Goal: Task Accomplishment & Management: Use online tool/utility

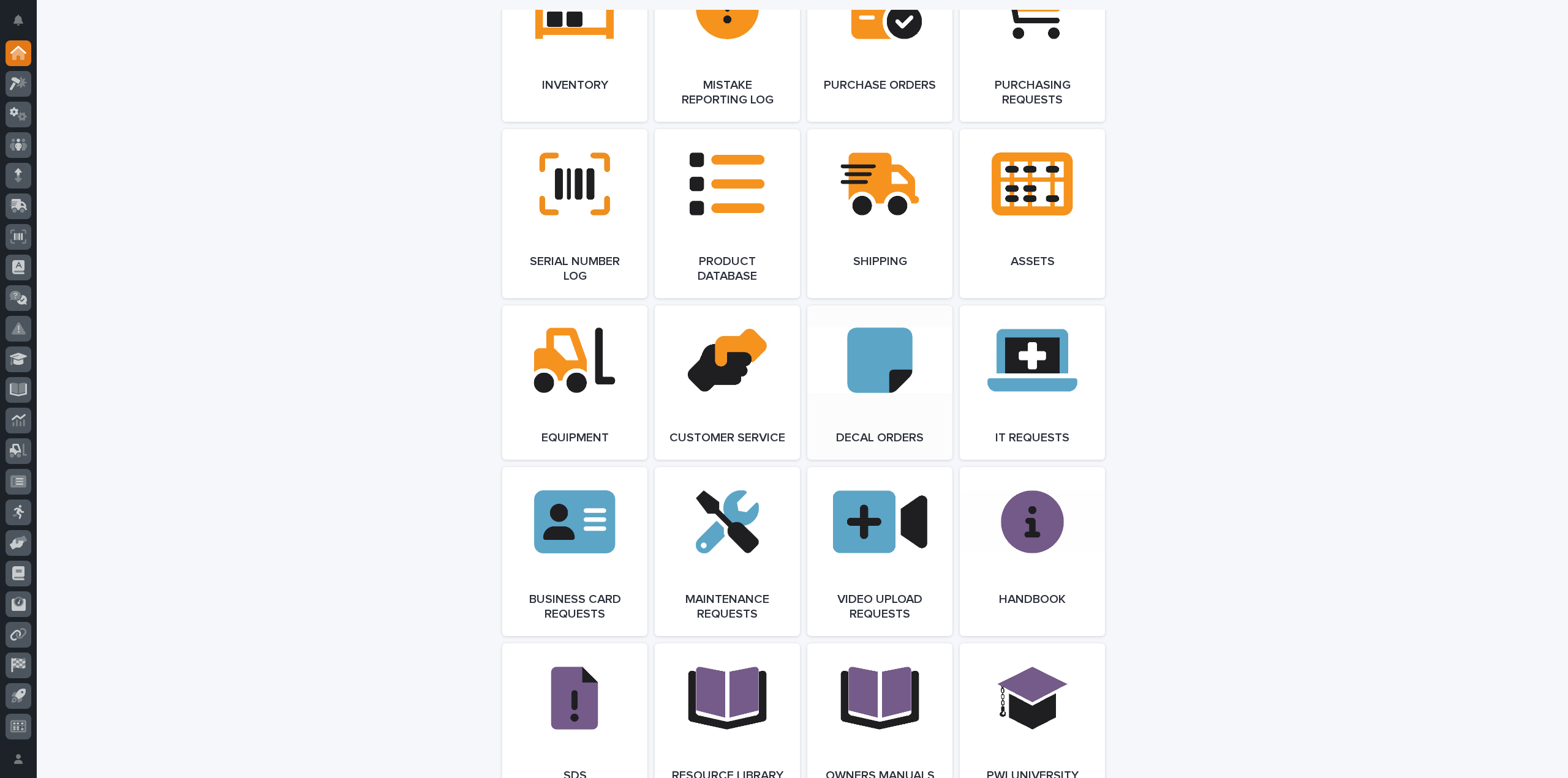
scroll to position [1775, 0]
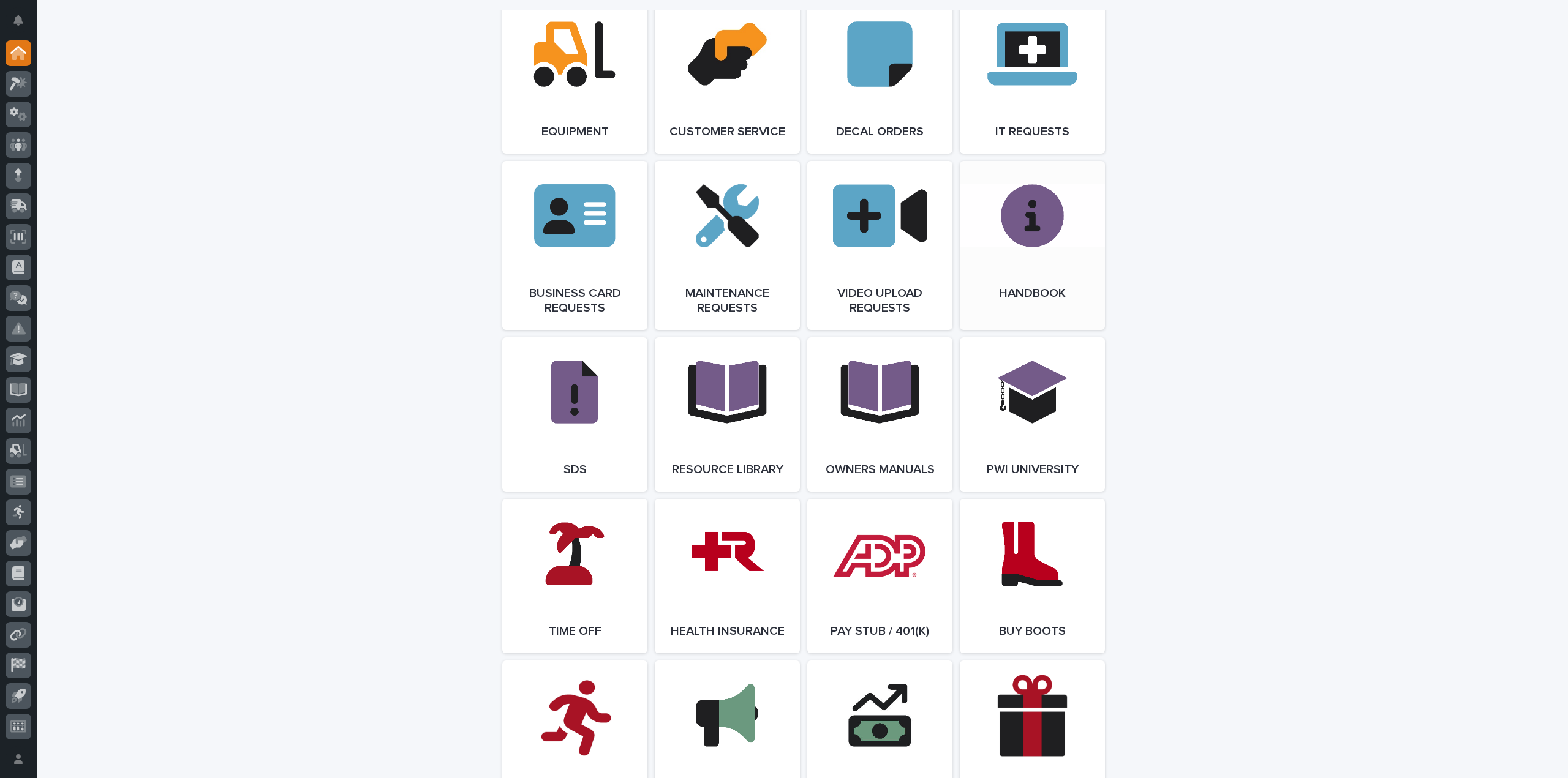
click at [1056, 264] on link "Open Link" at bounding box center [1032, 246] width 145 height 169
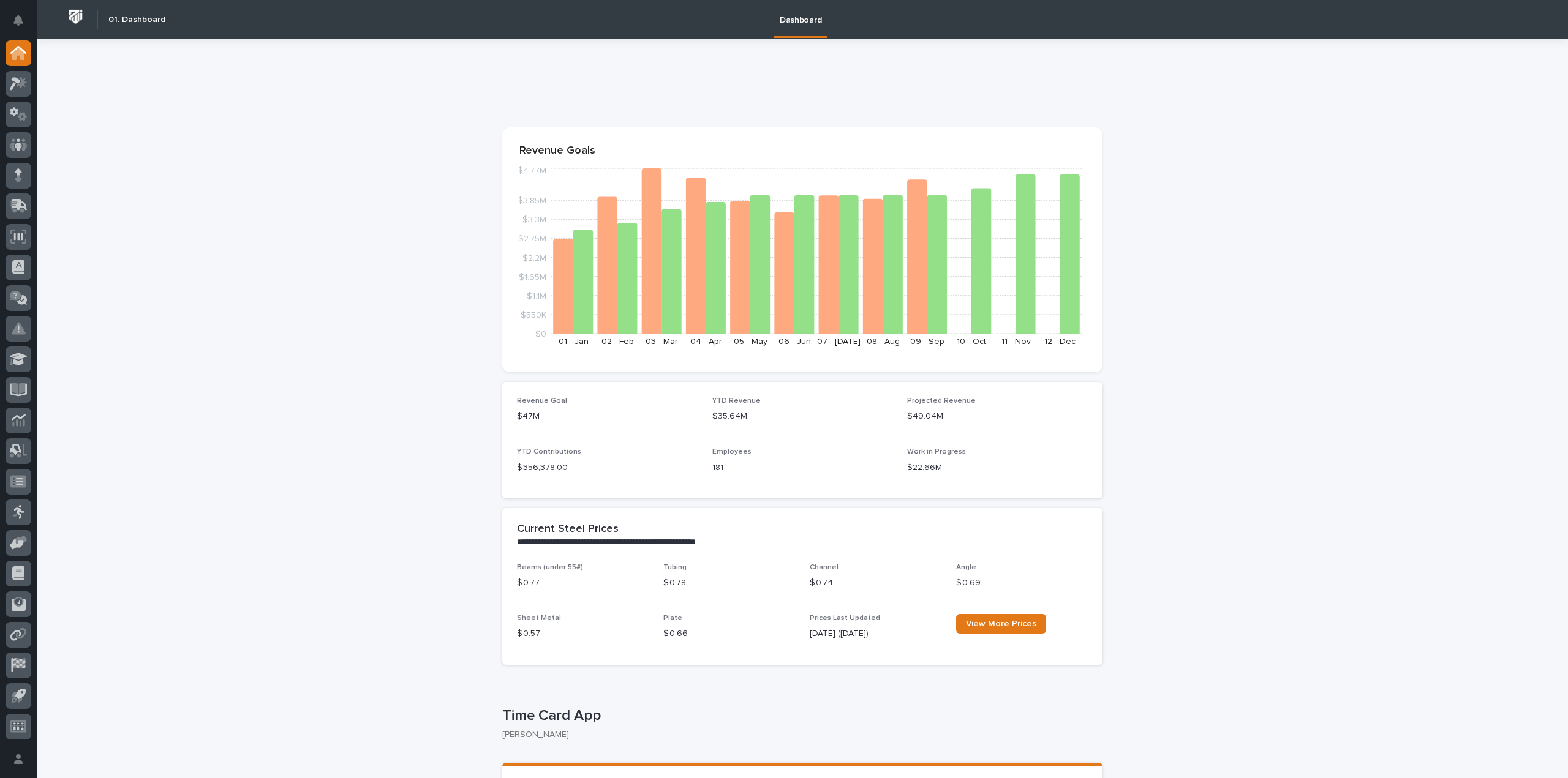
scroll to position [184, 0]
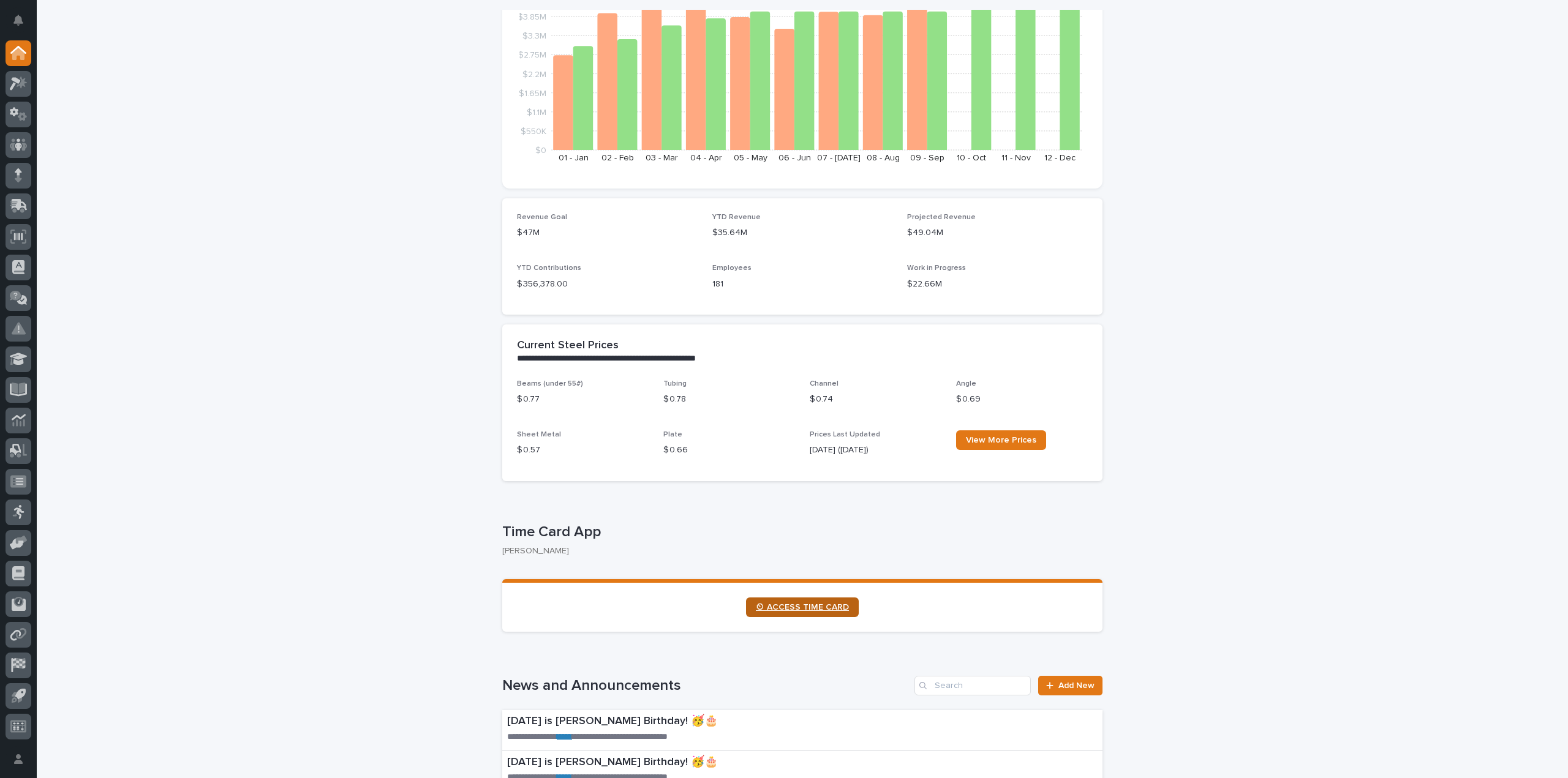
click at [788, 614] on link "⏲ ACCESS TIME CARD" at bounding box center [802, 607] width 113 height 20
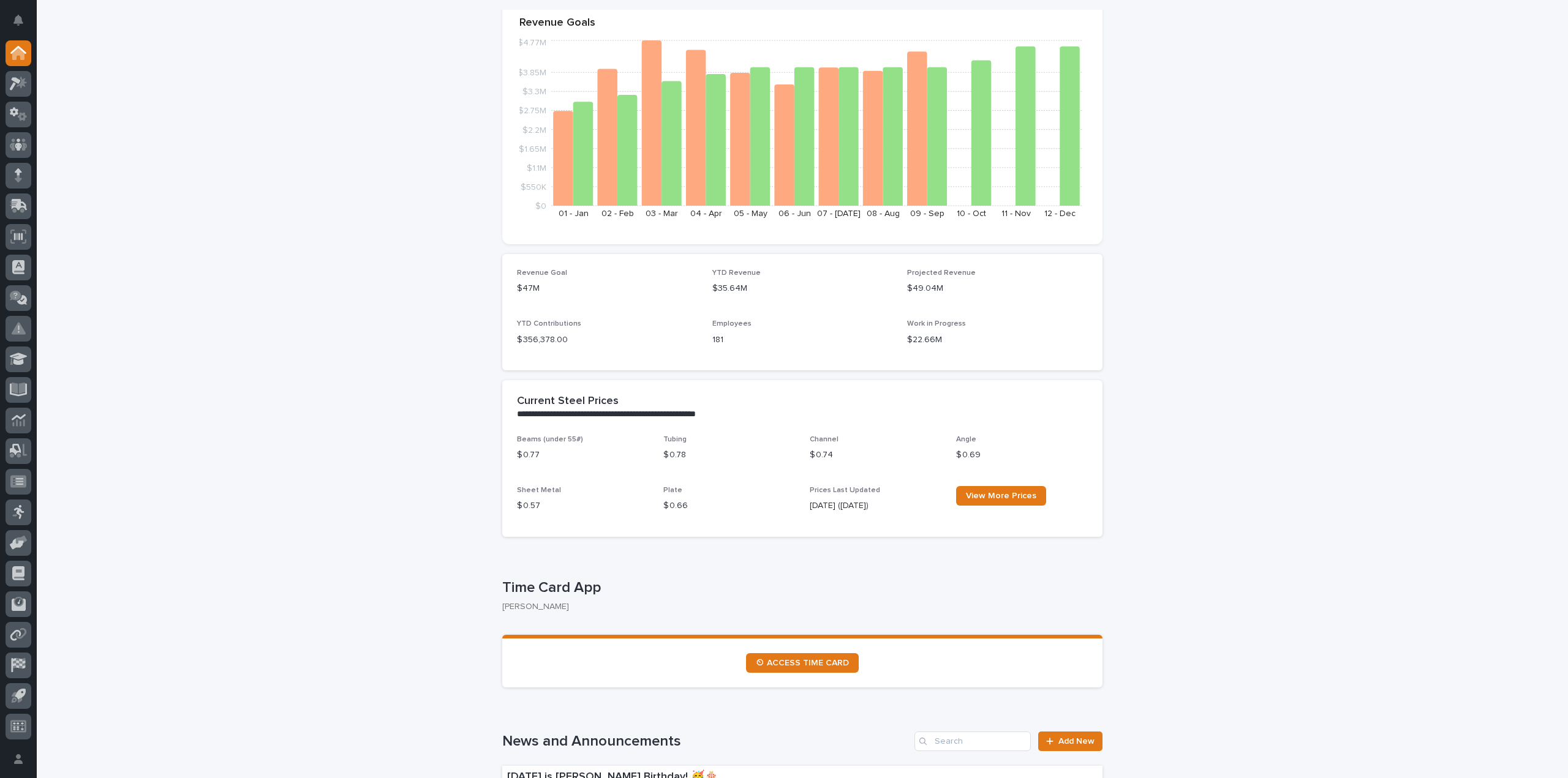
scroll to position [0, 0]
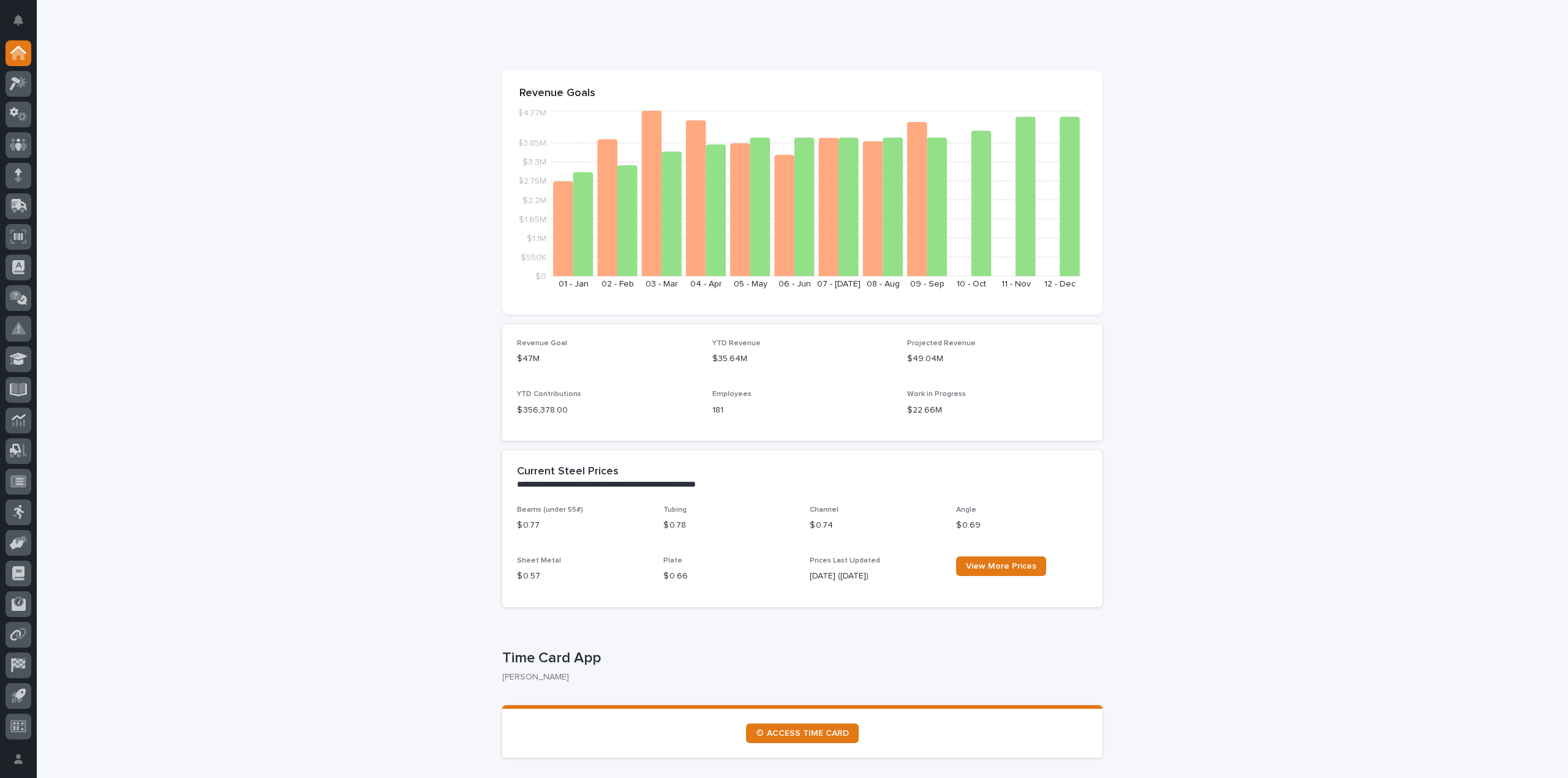
scroll to position [123, 0]
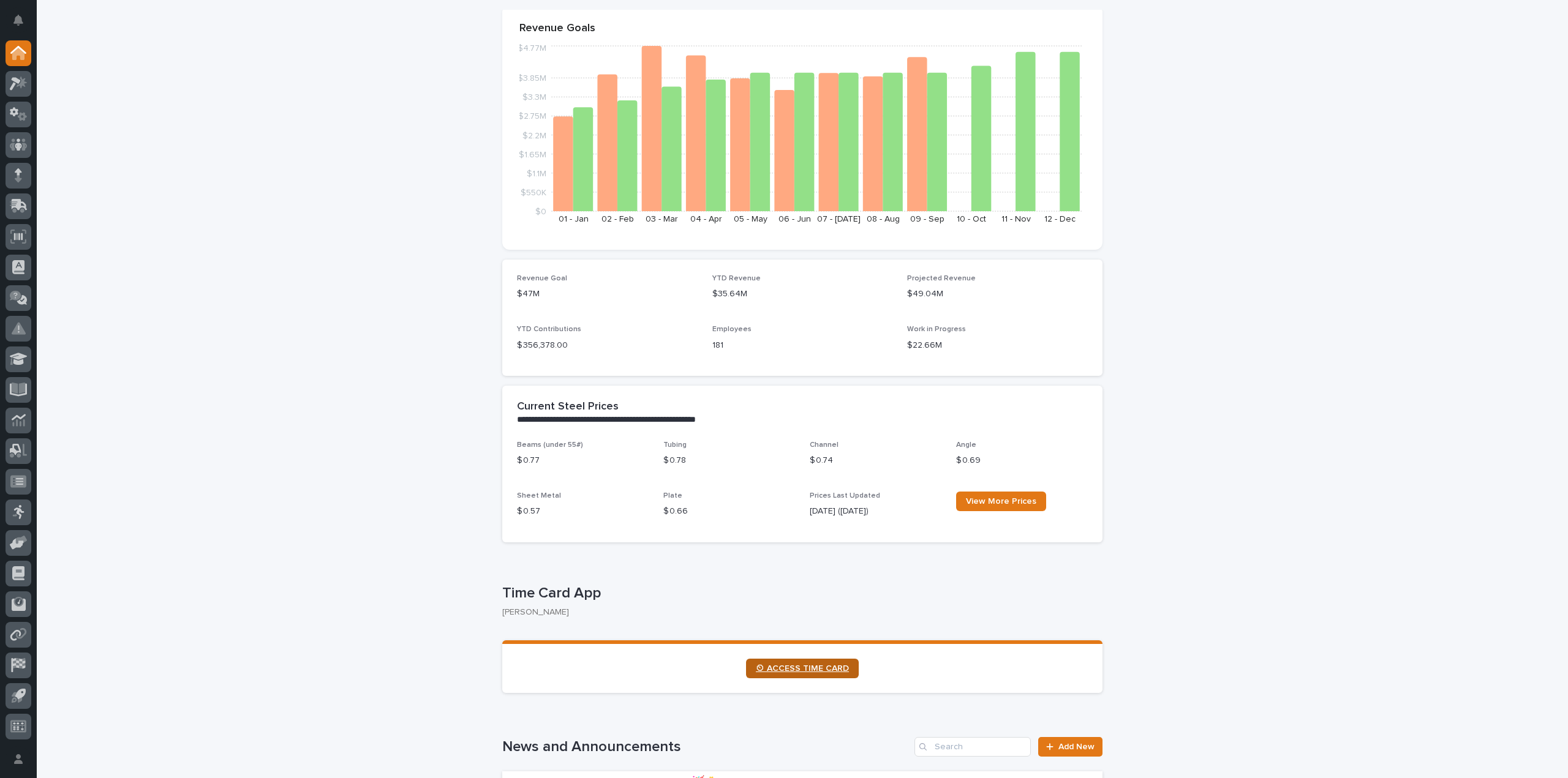
click at [812, 673] on link "⏲ ACCESS TIME CARD" at bounding box center [802, 668] width 113 height 20
